Goal: Information Seeking & Learning: Learn about a topic

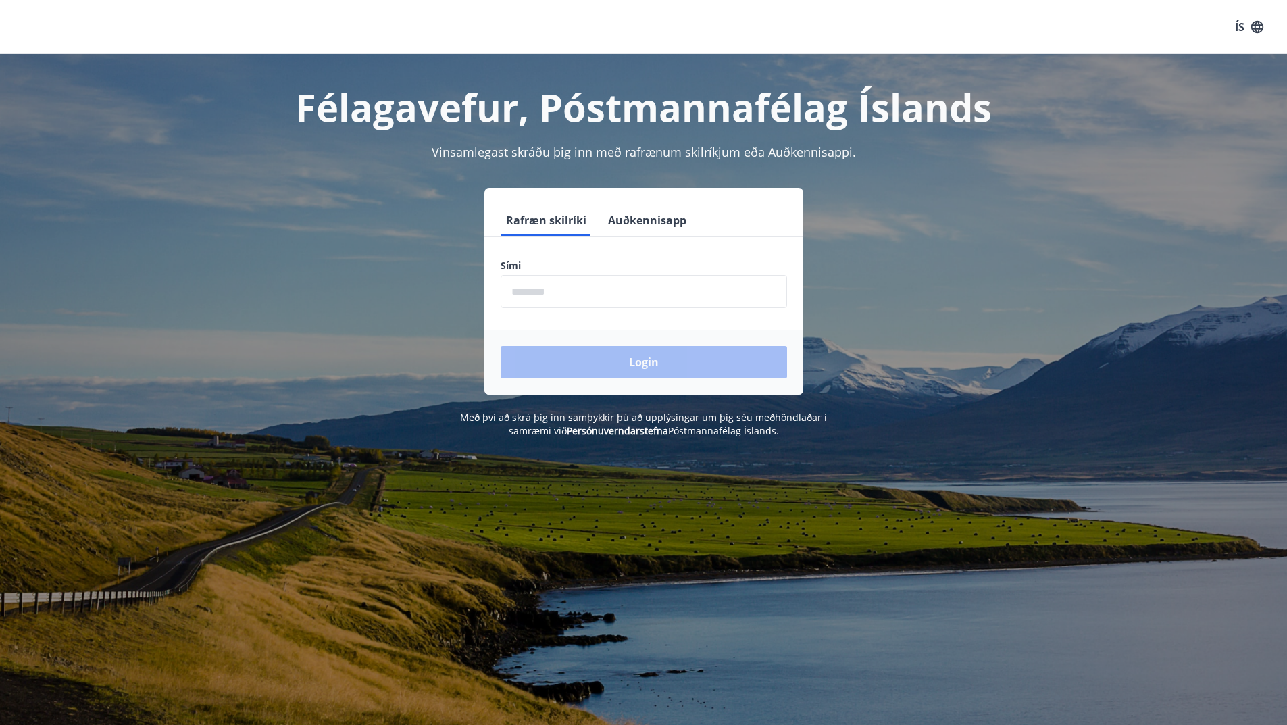
click at [646, 299] on input "phone" at bounding box center [644, 291] width 286 height 33
type input "********"
click at [501, 346] on button "Login" at bounding box center [644, 362] width 286 height 32
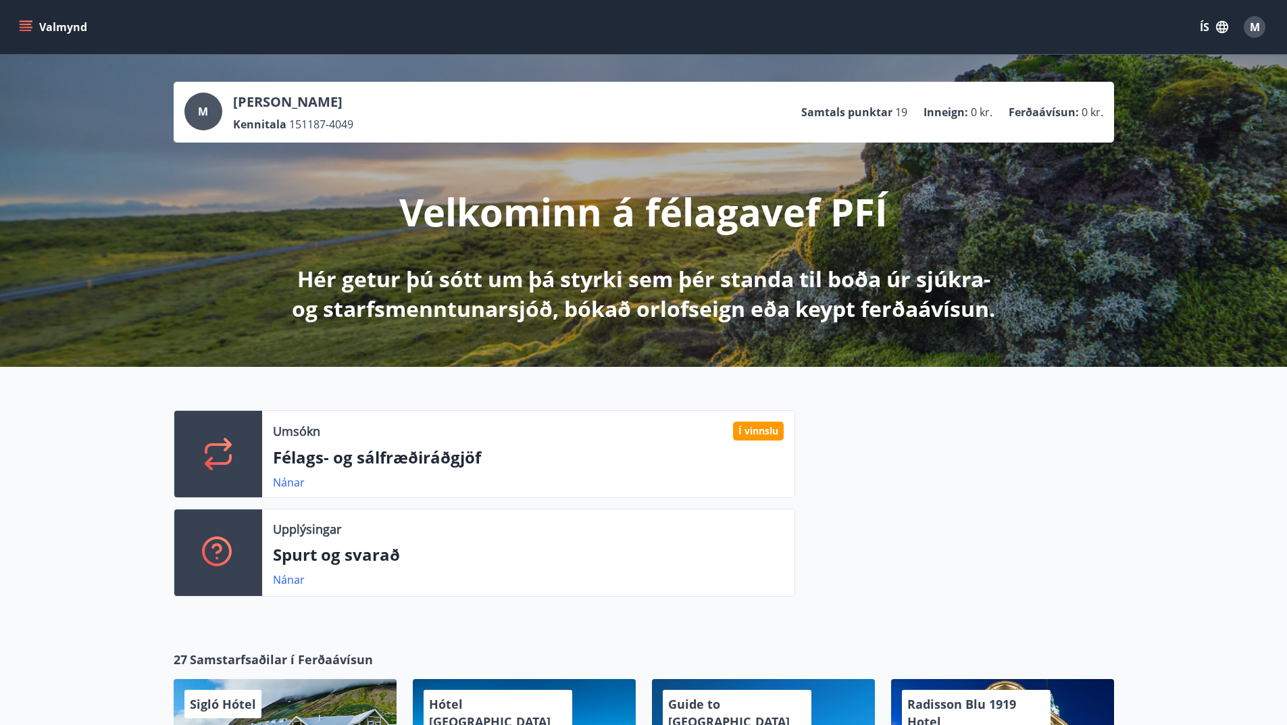
click at [30, 16] on button "Valmynd" at bounding box center [54, 27] width 76 height 24
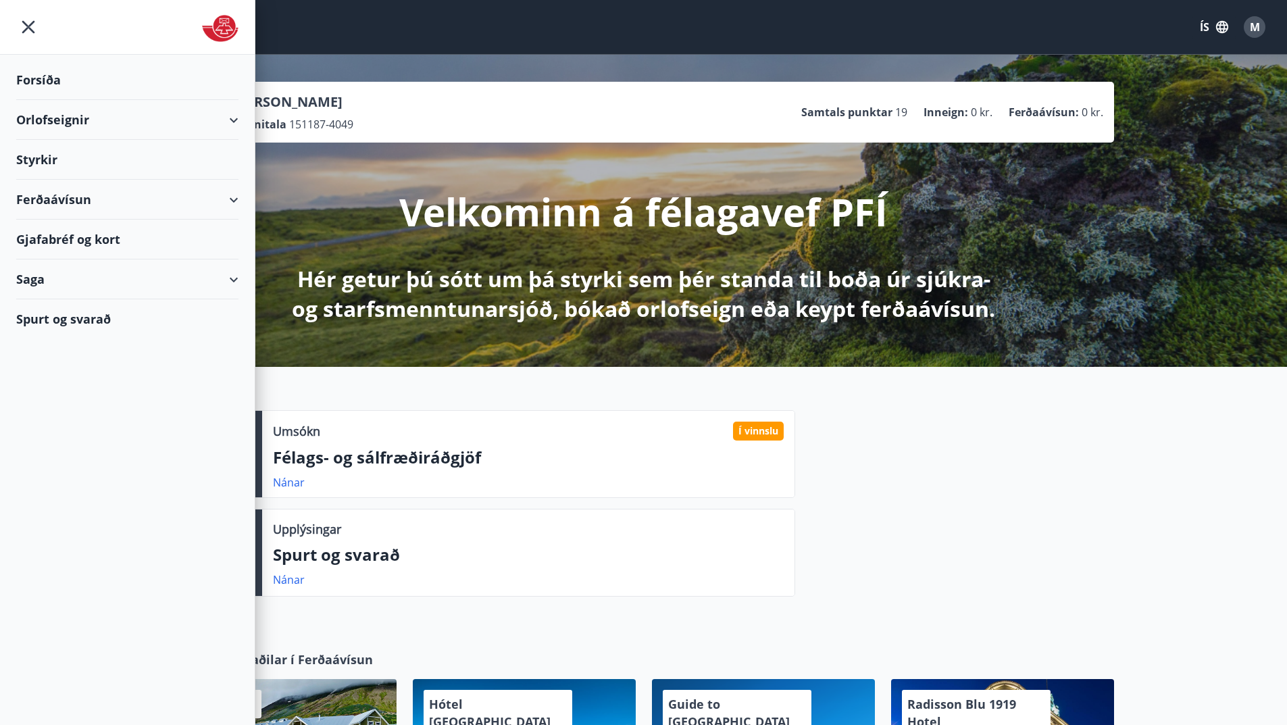
click at [43, 149] on div "Styrkir" at bounding box center [127, 160] width 222 height 40
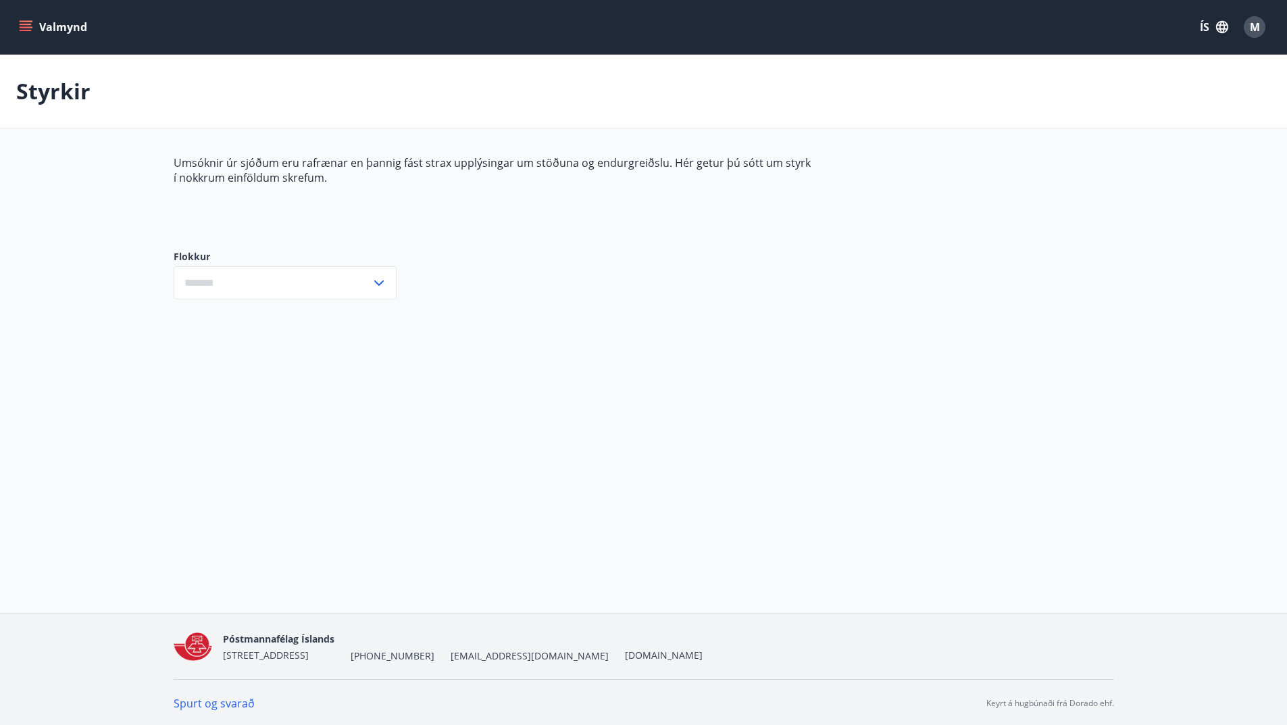
type input "***"
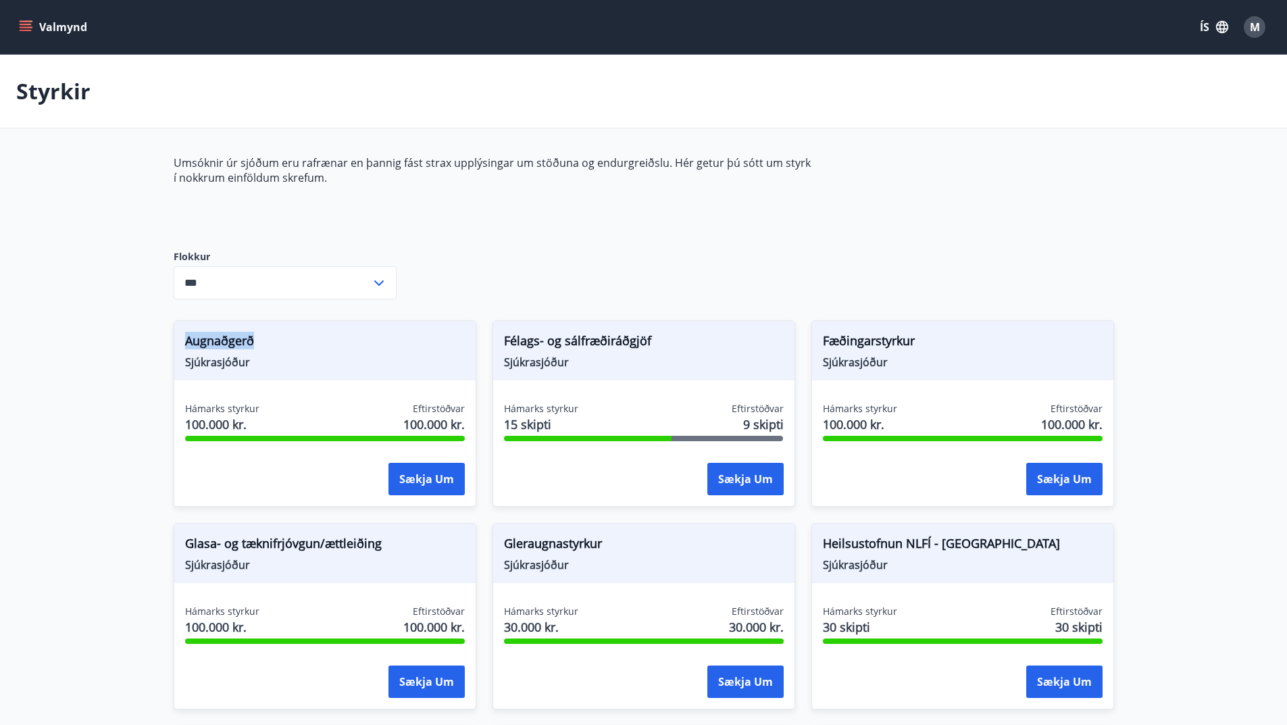
drag, startPoint x: 184, startPoint y: 339, endPoint x: 315, endPoint y: 351, distance: 131.0
click at [315, 351] on div "Augnaðgerð Sjúkrasjóður" at bounding box center [324, 350] width 301 height 59
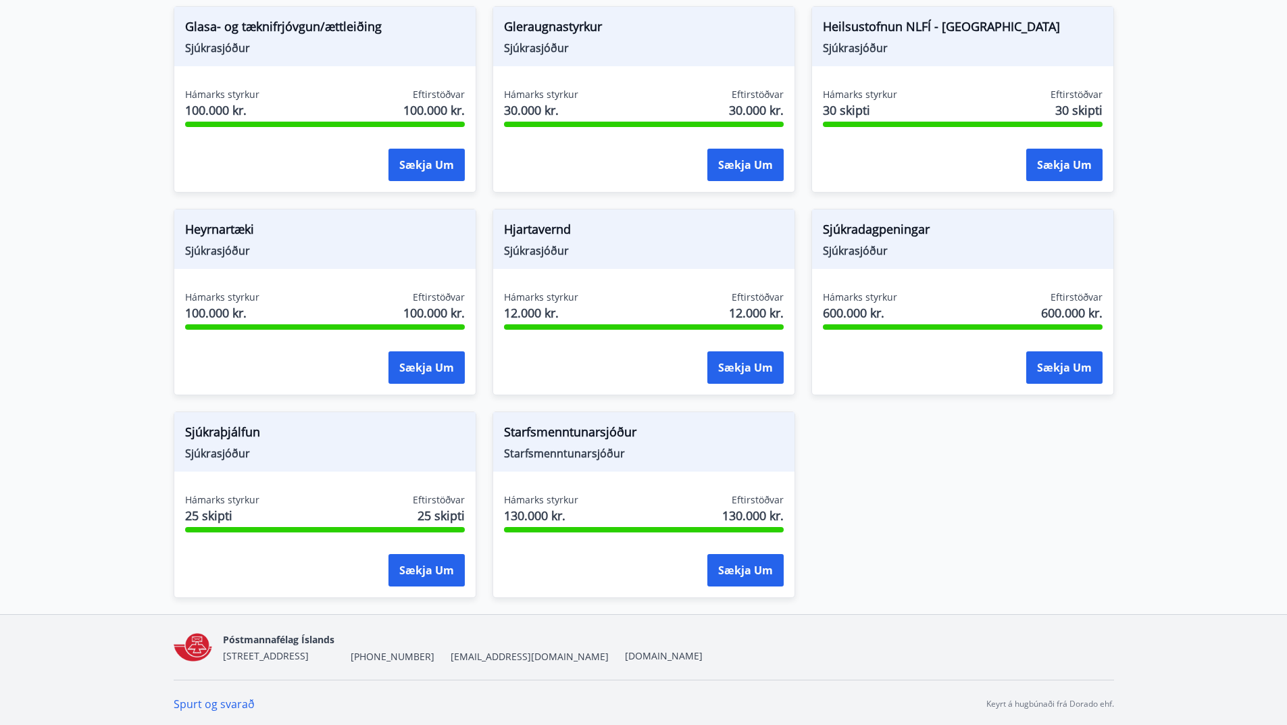
scroll to position [520, 0]
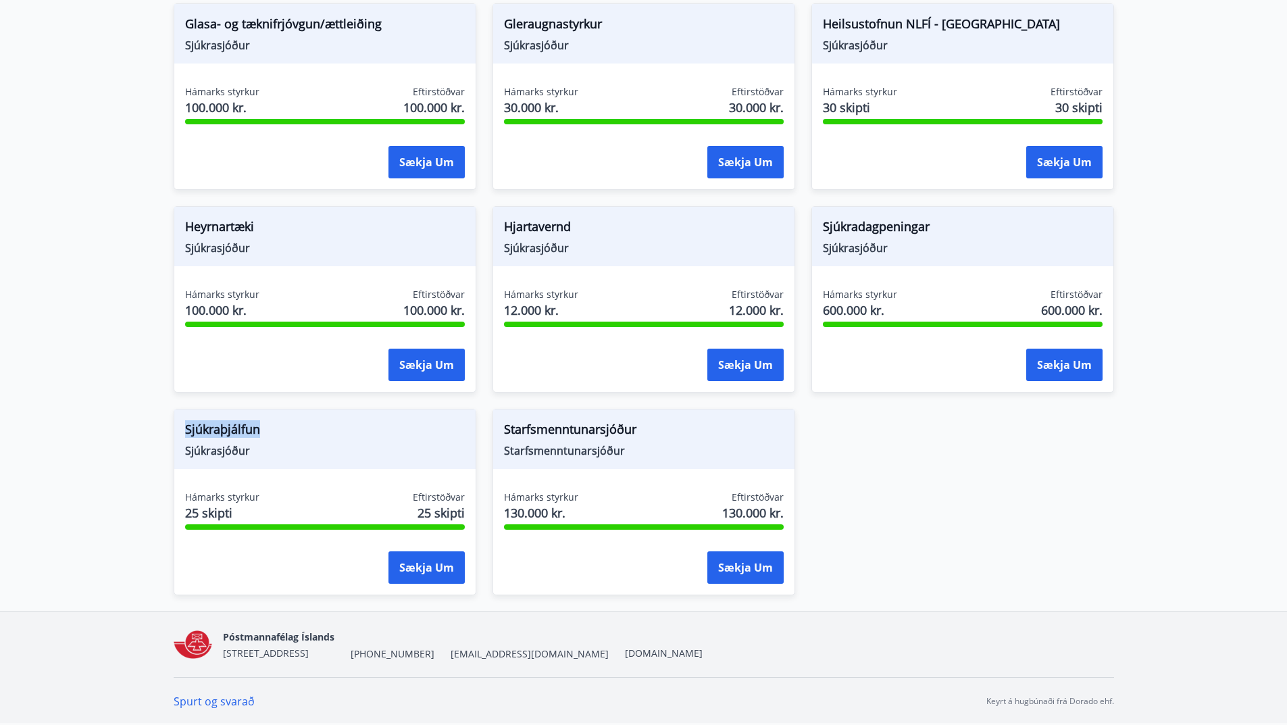
drag, startPoint x: 184, startPoint y: 426, endPoint x: 289, endPoint y: 428, distance: 104.8
click at [289, 428] on span "Sjúkraþjálfun" at bounding box center [325, 431] width 280 height 23
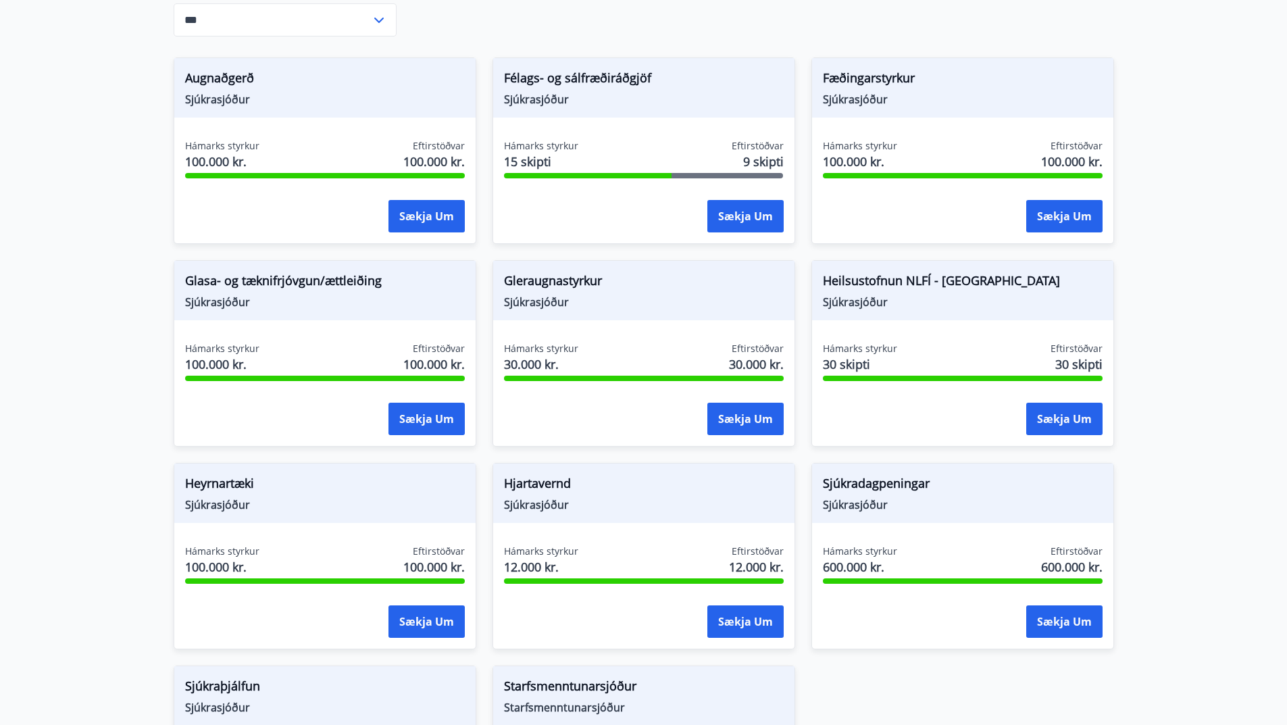
scroll to position [182, 0]
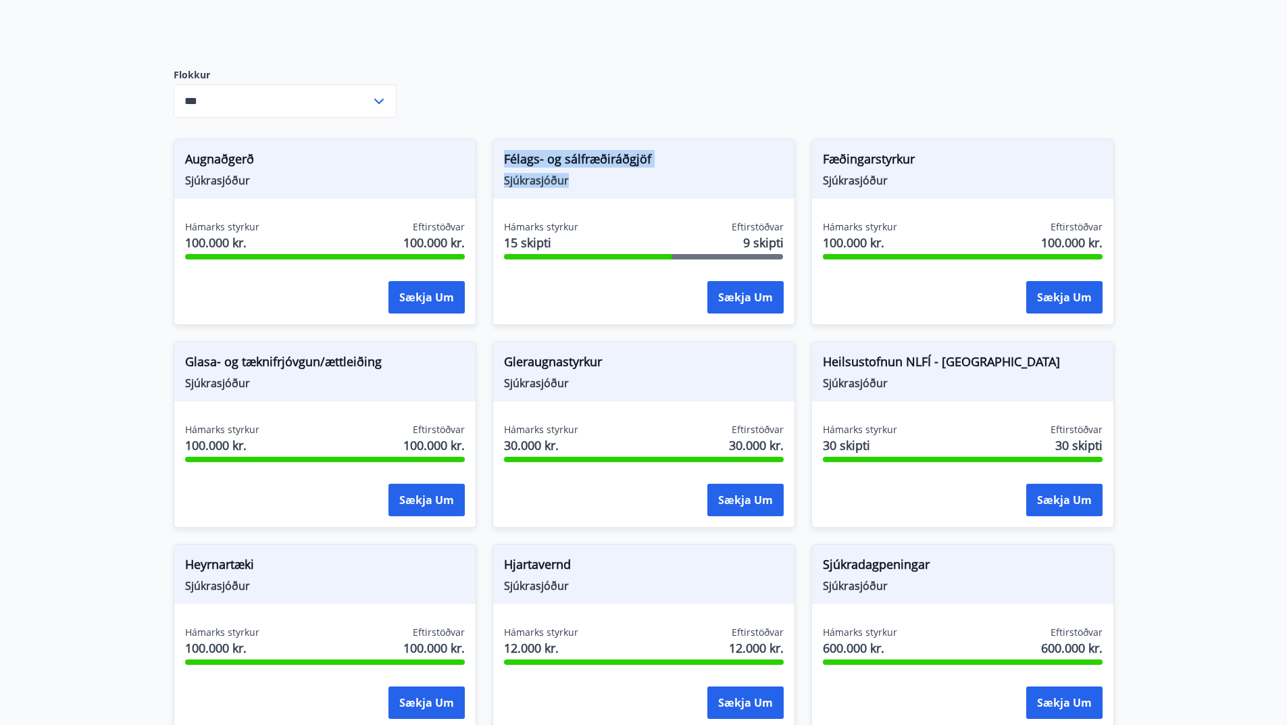
drag, startPoint x: 505, startPoint y: 154, endPoint x: 590, endPoint y: 181, distance: 89.3
click at [590, 181] on div "Félags- og sálfræðiráðgjöf Sjúkrasjóður" at bounding box center [643, 168] width 301 height 59
click at [590, 181] on span "Sjúkrasjóður" at bounding box center [644, 180] width 280 height 15
drag, startPoint x: 180, startPoint y: 158, endPoint x: 313, endPoint y: 179, distance: 134.1
click at [313, 179] on div "Augnaðgerð Sjúkrasjóður" at bounding box center [324, 168] width 301 height 59
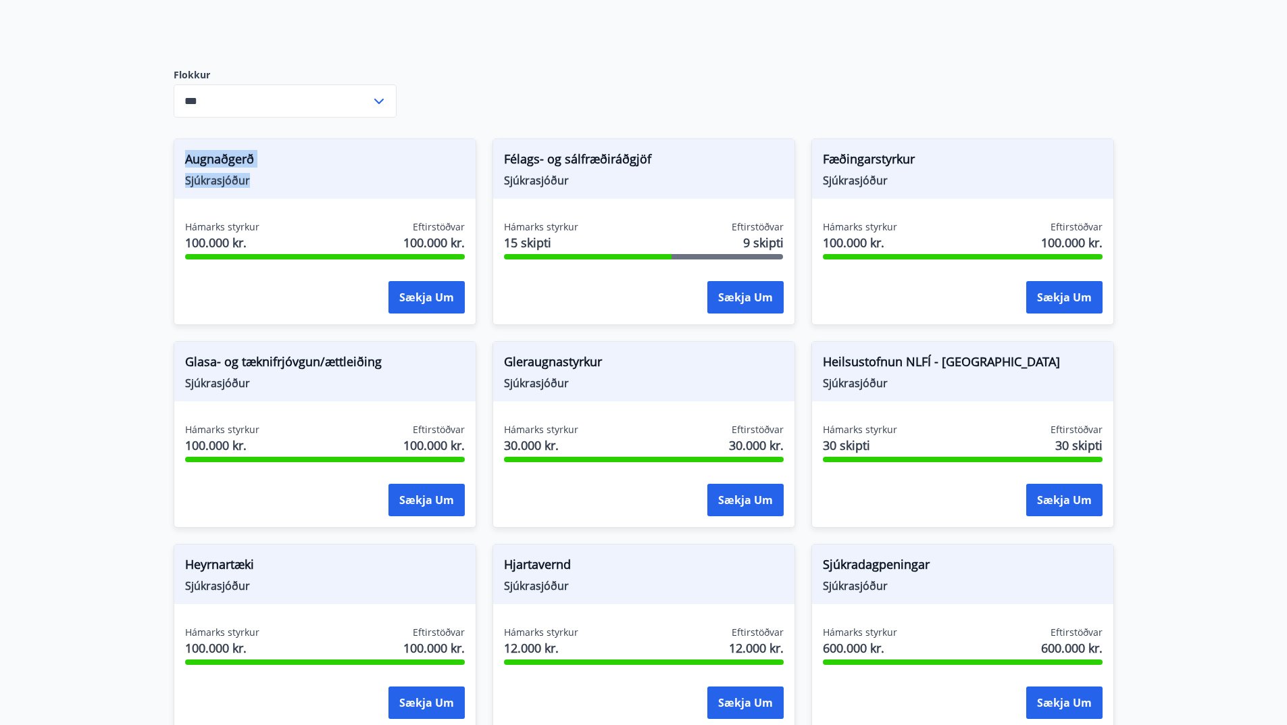
click at [313, 179] on span "Sjúkrasjóður" at bounding box center [325, 180] width 280 height 15
drag, startPoint x: 820, startPoint y: 156, endPoint x: 924, endPoint y: 183, distance: 107.5
click at [924, 183] on div "Fæðingarstyrkur Sjúkrasjóður" at bounding box center [962, 168] width 301 height 59
click at [924, 183] on span "Sjúkrasjóður" at bounding box center [963, 180] width 280 height 15
drag, startPoint x: 245, startPoint y: 363, endPoint x: 421, endPoint y: 367, distance: 175.7
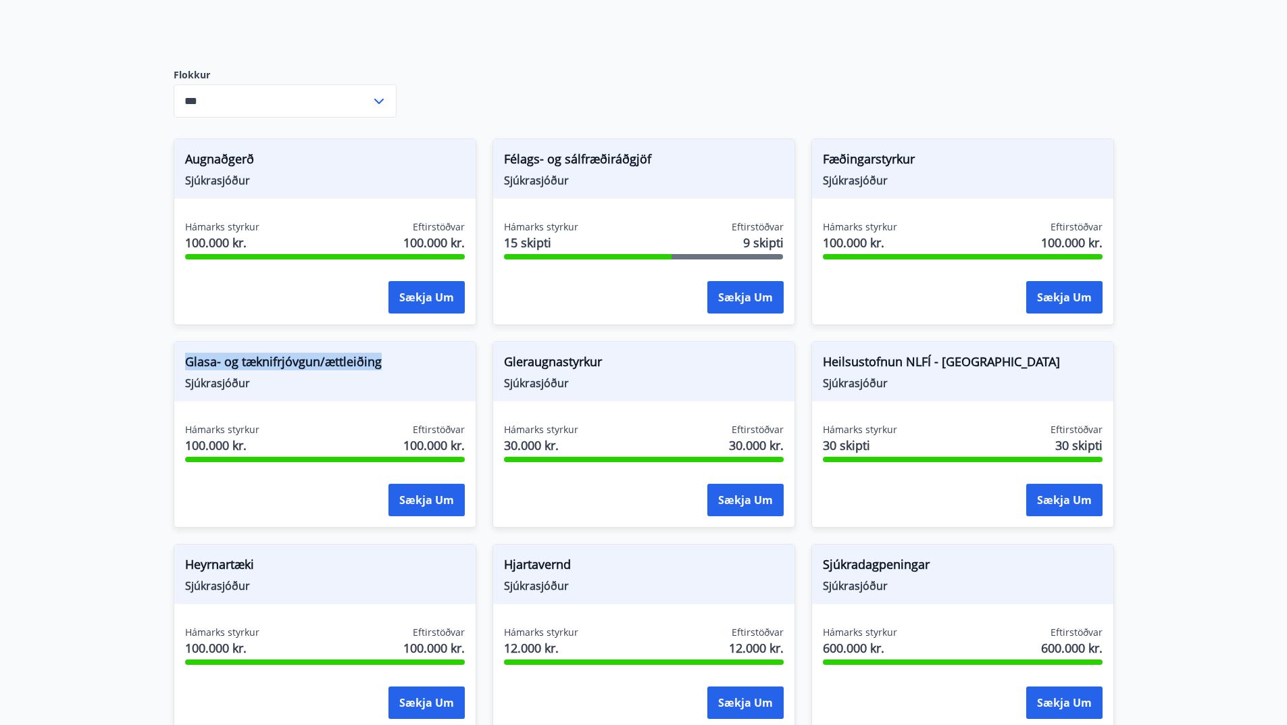
click at [421, 367] on span "Glasa- og tæknifrjóvgun/ættleiðing" at bounding box center [325, 364] width 280 height 23
drag, startPoint x: 826, startPoint y: 361, endPoint x: 943, endPoint y: 361, distance: 117.6
click at [943, 361] on span "Heilsustofnun NLFÍ - [GEOGRAPHIC_DATA]" at bounding box center [963, 364] width 280 height 23
drag, startPoint x: 857, startPoint y: 568, endPoint x: 946, endPoint y: 568, distance: 88.5
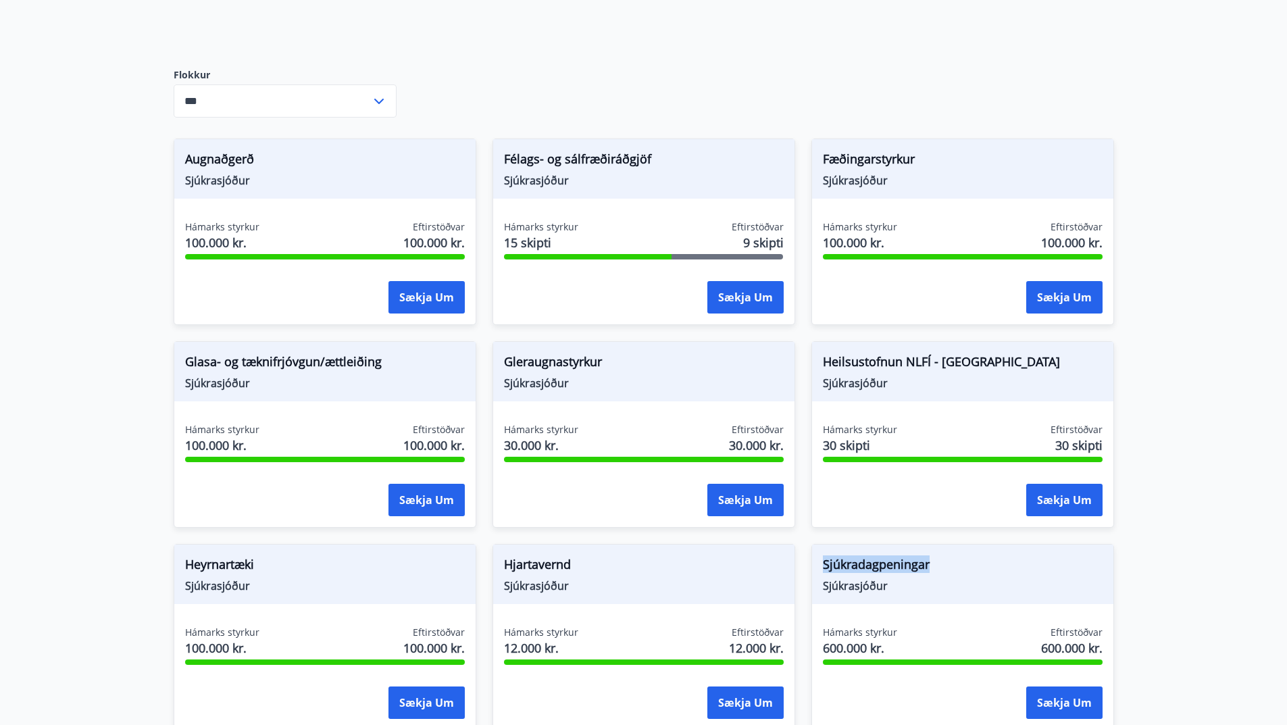
click at [946, 568] on div "Sjúkradagpeningar Sjúkrasjóður" at bounding box center [962, 574] width 301 height 59
click at [946, 568] on span "Sjúkradagpeningar" at bounding box center [963, 566] width 280 height 23
drag, startPoint x: 180, startPoint y: 572, endPoint x: 270, endPoint y: 576, distance: 89.9
click at [270, 576] on div "Heyrnartæki Sjúkrasjóður" at bounding box center [324, 574] width 301 height 59
click at [270, 576] on span "Heyrnartæki" at bounding box center [325, 566] width 280 height 23
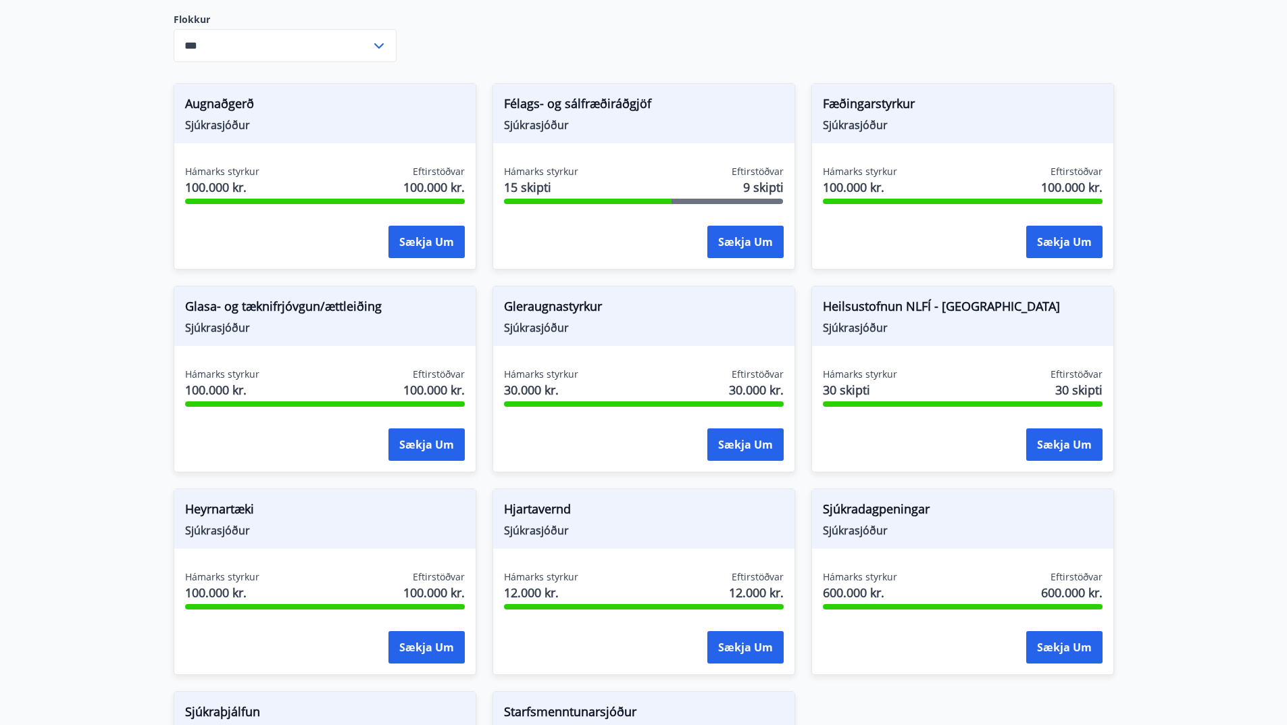
scroll to position [317, 0]
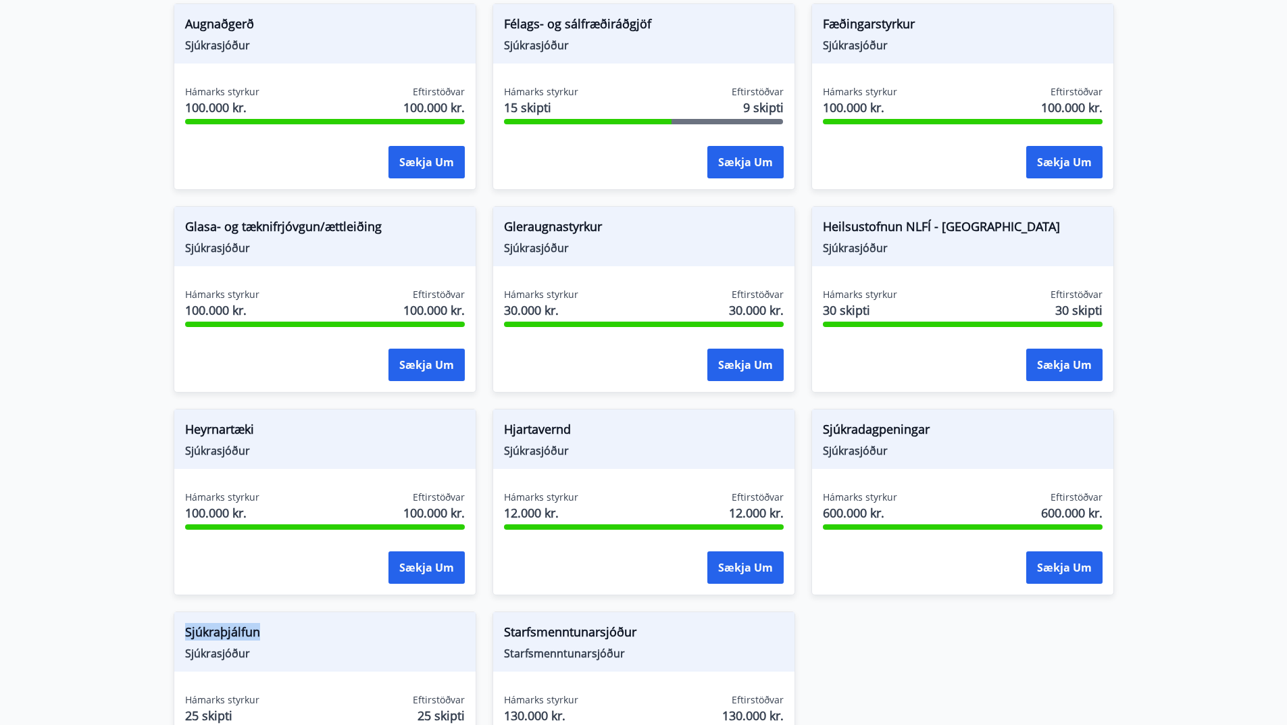
drag, startPoint x: 174, startPoint y: 633, endPoint x: 275, endPoint y: 630, distance: 100.7
click at [275, 630] on div "Sjúkraþjálfun Sjúkrasjóður" at bounding box center [324, 641] width 301 height 59
drag, startPoint x: 511, startPoint y: 632, endPoint x: 624, endPoint y: 632, distance: 112.8
click at [624, 632] on span "Starfsmenntunarsjóður" at bounding box center [644, 634] width 280 height 23
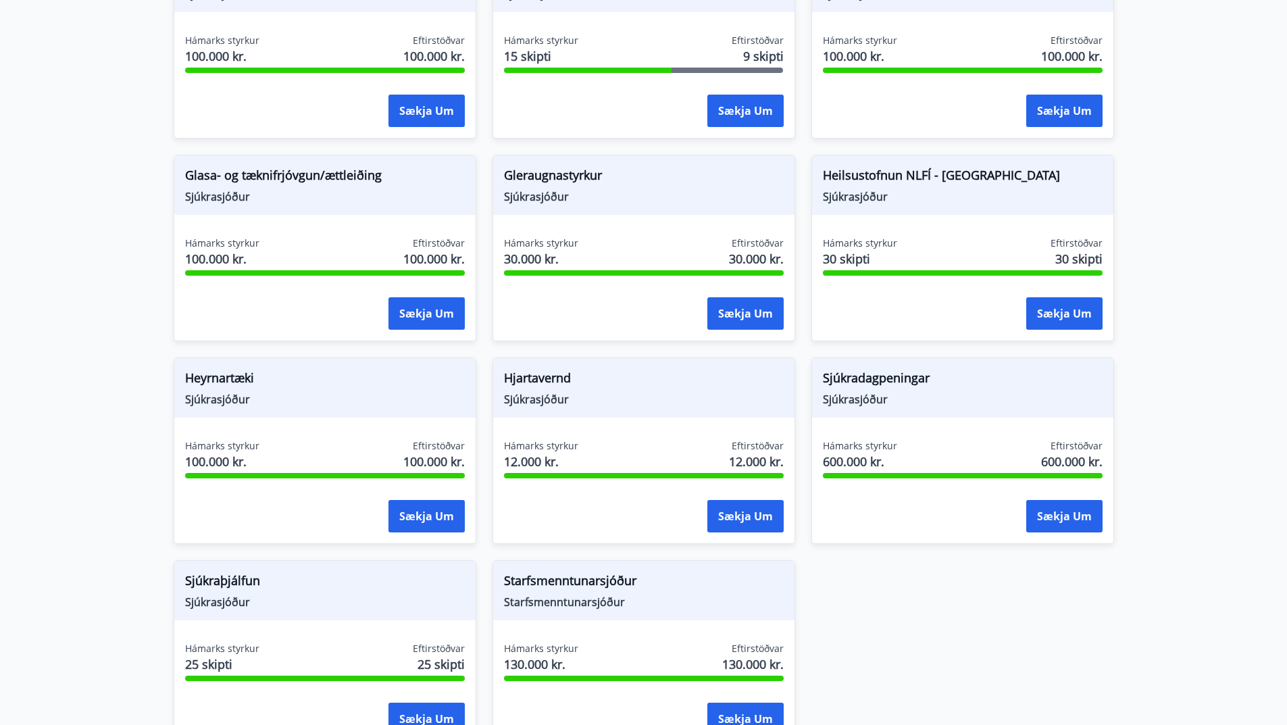
scroll to position [520, 0]
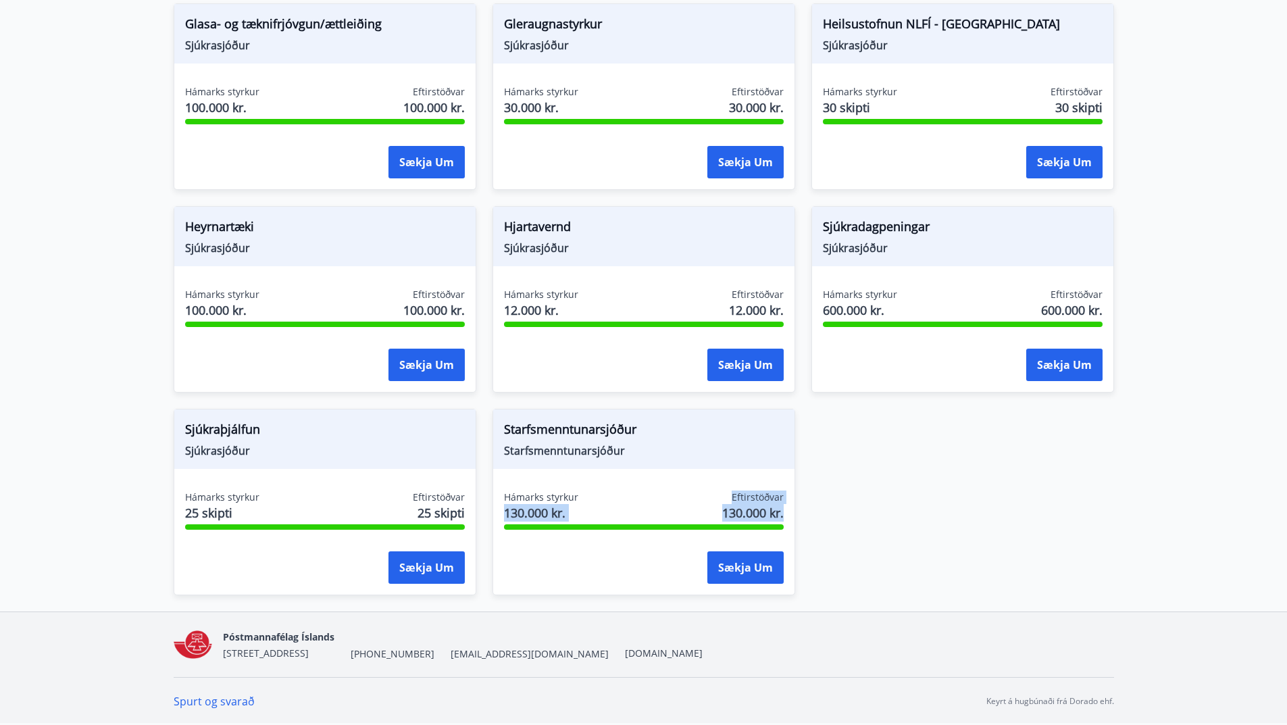
drag, startPoint x: 501, startPoint y: 513, endPoint x: 820, endPoint y: 516, distance: 318.9
click at [820, 516] on div "Augnaðgerð Sjúkrasjóður Hámarks styrkur 100.000 kr. Eftirstöðvar 100.000 kr. Sæ…" at bounding box center [635, 189] width 957 height 811
click at [843, 516] on div "Augnaðgerð Sjúkrasjóður Hámarks styrkur 100.000 kr. Eftirstöðvar 100.000 kr. Sæ…" at bounding box center [635, 189] width 957 height 811
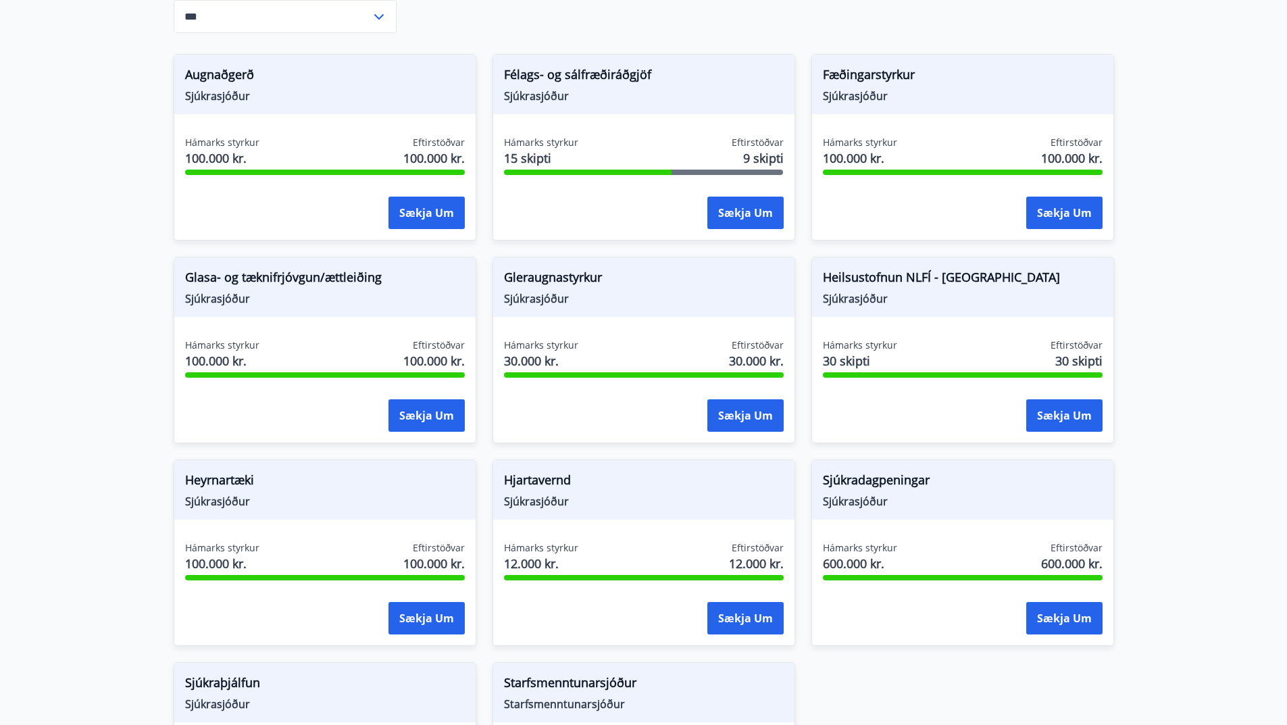
scroll to position [0, 0]
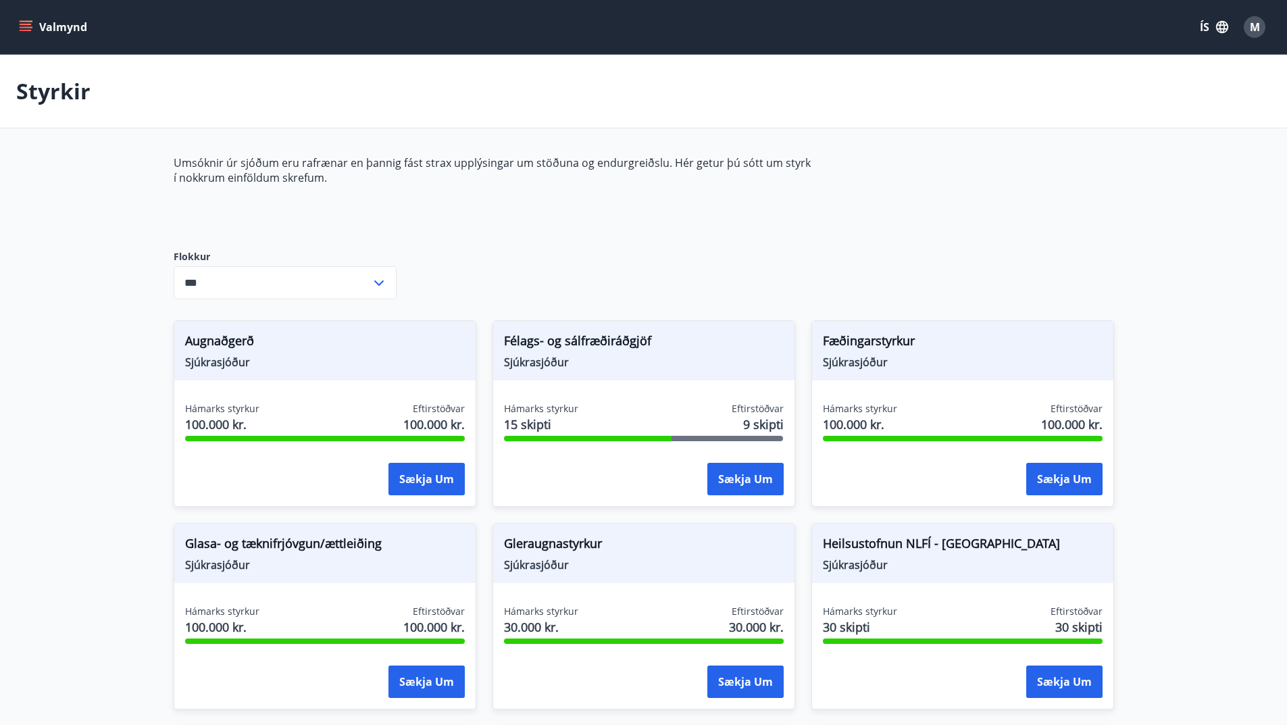
drag, startPoint x: 122, startPoint y: 153, endPoint x: 504, endPoint y: 193, distance: 383.8
click at [504, 193] on main "Styrkir Umsóknir úr sjóðum eru rafrænar en þannig fást strax upplýsingar um stö…" at bounding box center [643, 593] width 1287 height 1076
click at [504, 193] on div "Umsóknir úr sjóðum eru rafrænar en þannig fást strax upplýsingar um stöðuna og …" at bounding box center [493, 191] width 638 height 73
drag, startPoint x: 14, startPoint y: 89, endPoint x: 1, endPoint y: 57, distance: 34.3
click at [14, 89] on div "Styrkir" at bounding box center [643, 92] width 1287 height 74
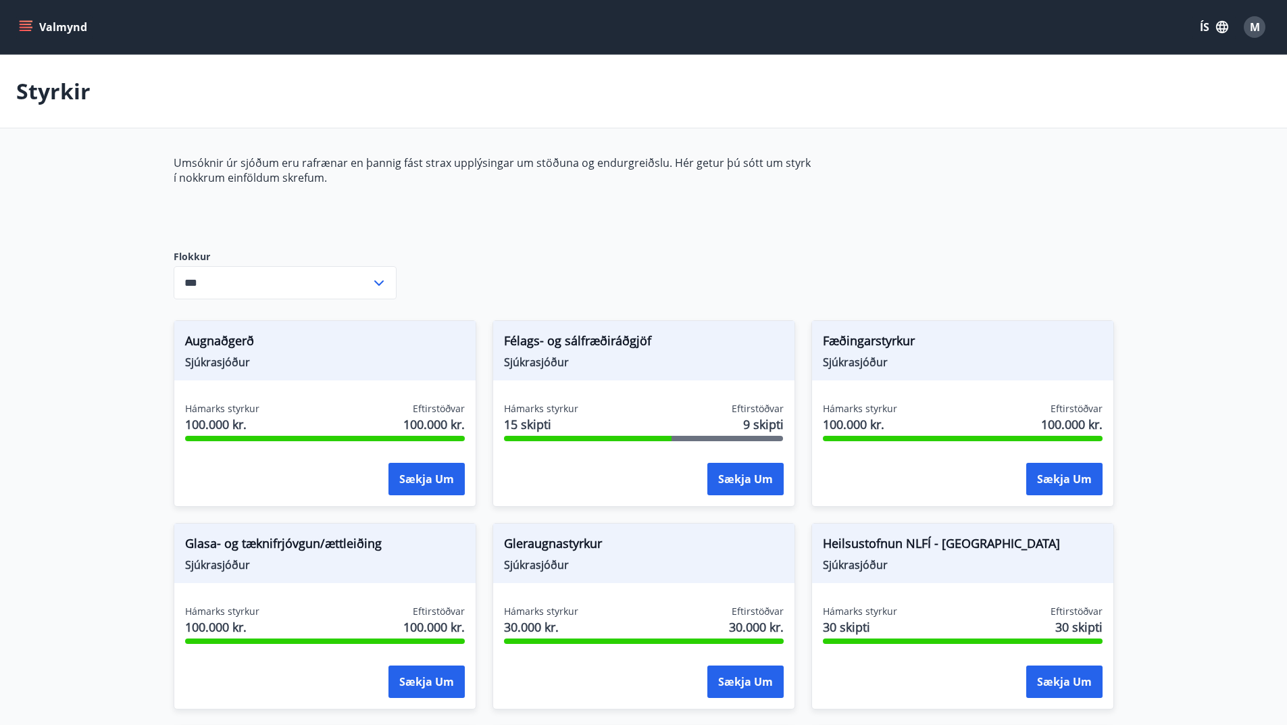
click at [25, 18] on button "Valmynd" at bounding box center [54, 27] width 76 height 24
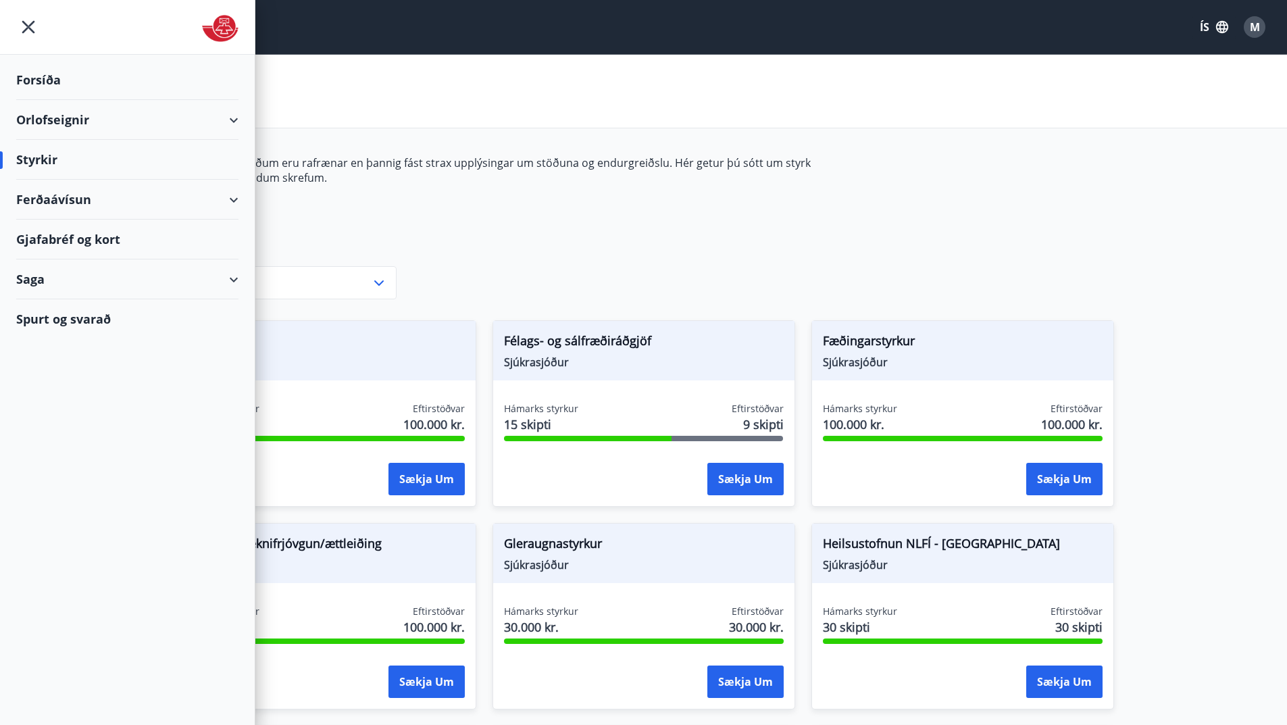
click at [189, 122] on div "Orlofseignir" at bounding box center [127, 120] width 222 height 40
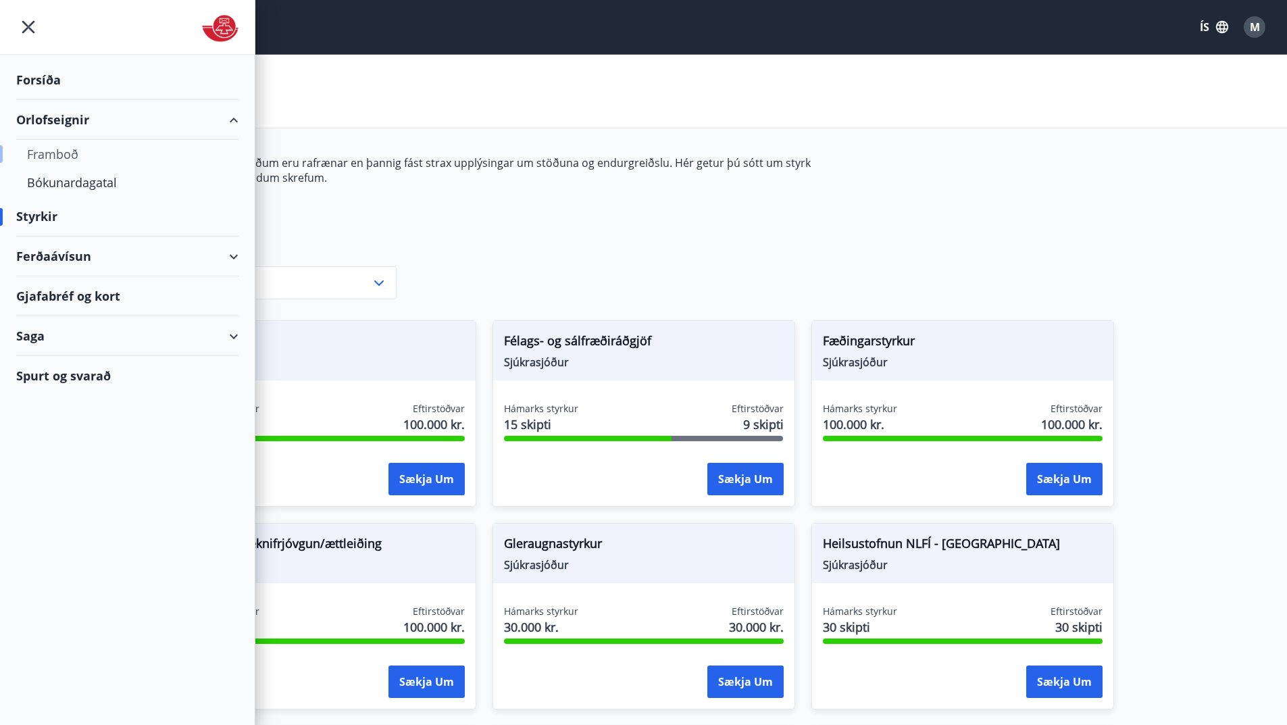
click at [93, 151] on div "Framboð" at bounding box center [127, 154] width 201 height 28
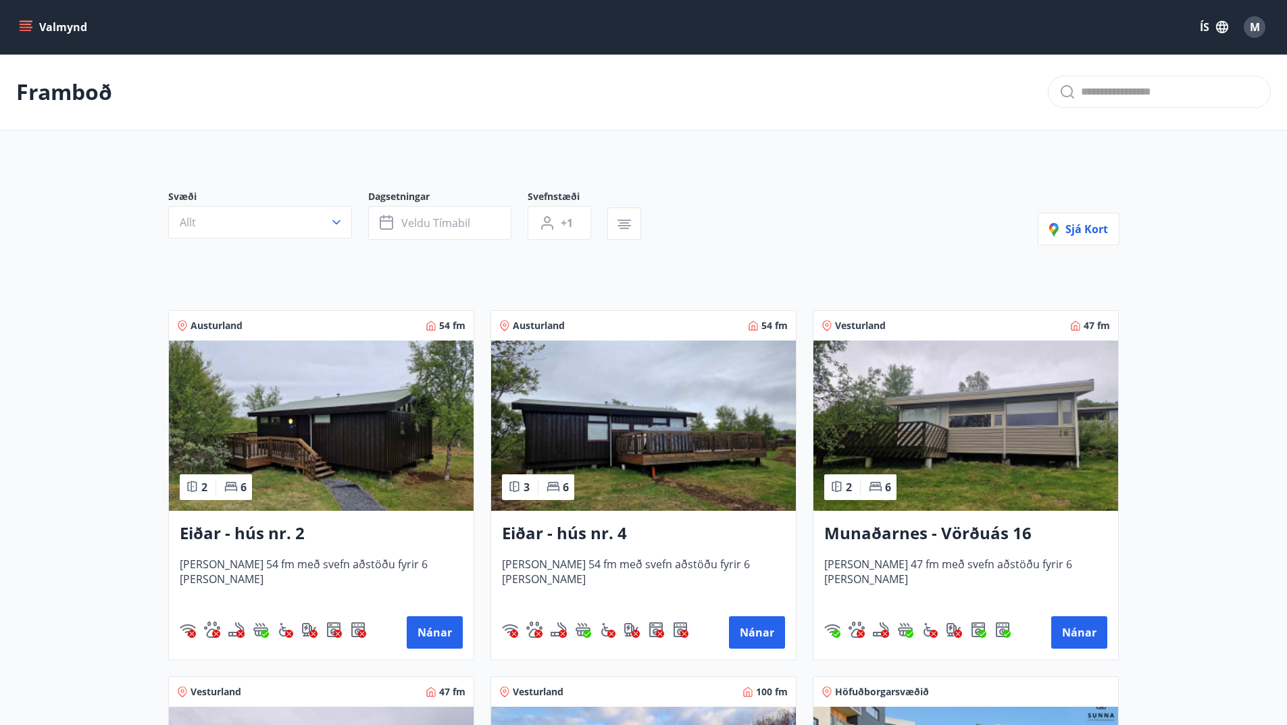
drag, startPoint x: 26, startPoint y: 22, endPoint x: 20, endPoint y: 29, distance: 8.7
click at [25, 22] on icon "menu" at bounding box center [26, 27] width 14 height 14
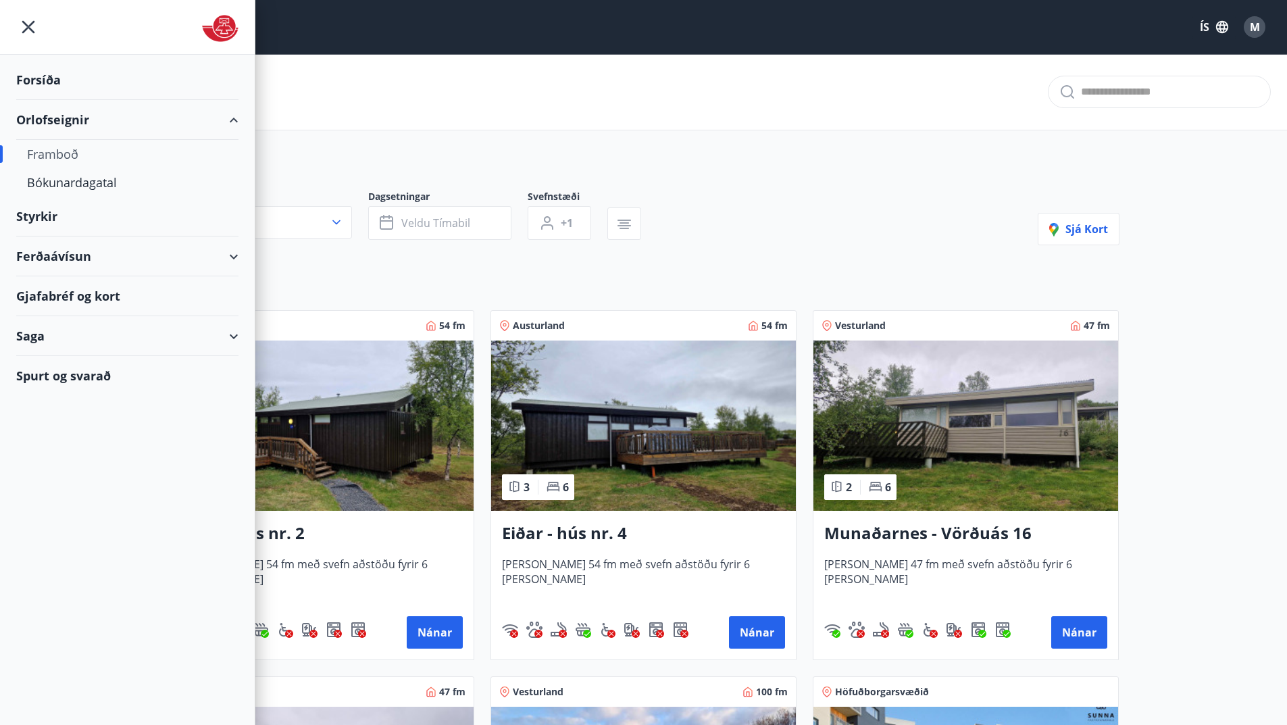
click at [47, 339] on div "Saga" at bounding box center [127, 336] width 222 height 40
